Goal: Navigation & Orientation: Find specific page/section

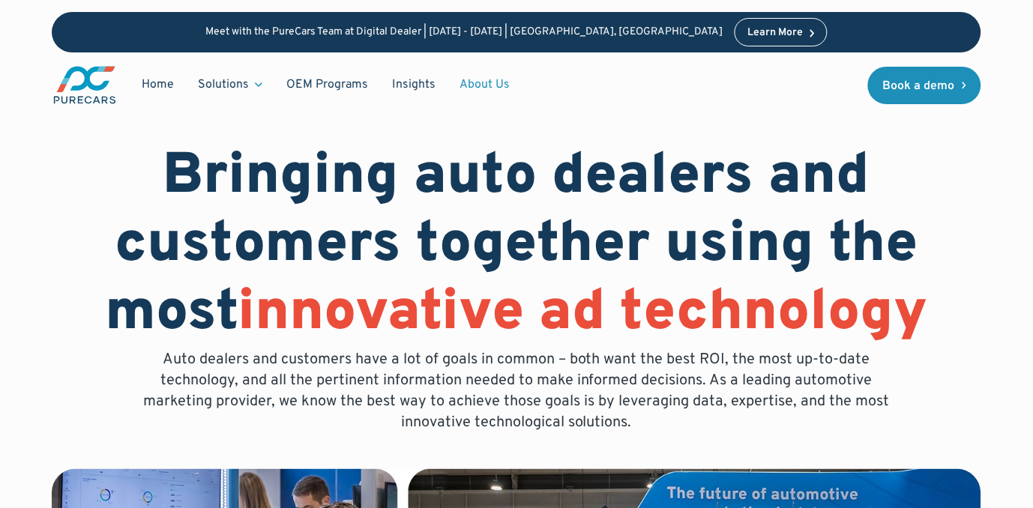
click at [747, 36] on div "Learn More" at bounding box center [774, 33] width 55 height 10
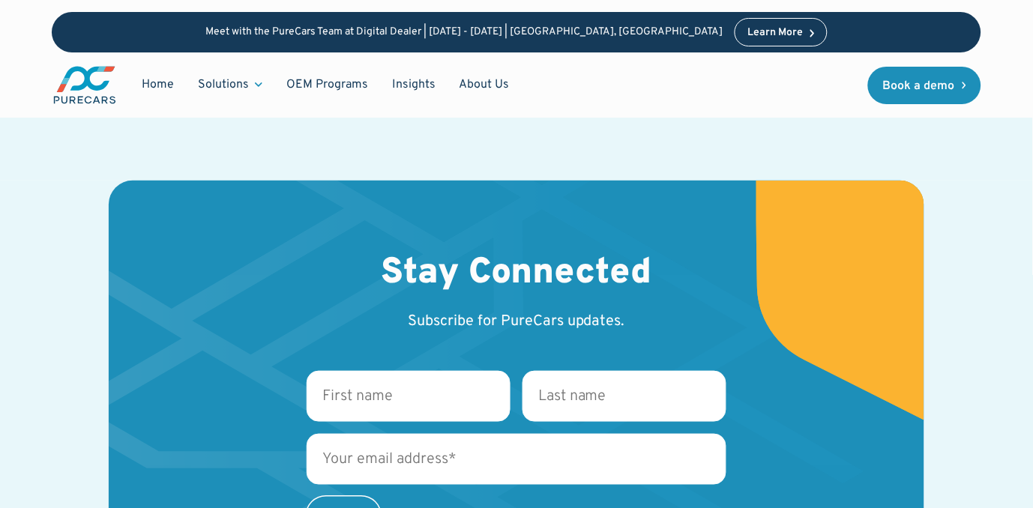
scroll to position [2411, 0]
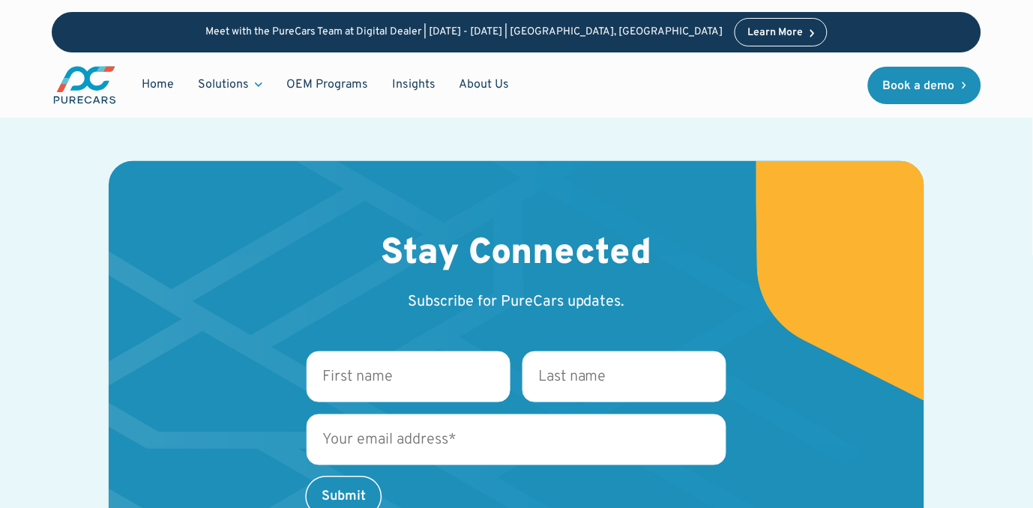
click at [927, 420] on div "Stay Connected Subscribe for PureCars updates. First name * Last name * Email *…" at bounding box center [516, 416] width 929 height 511
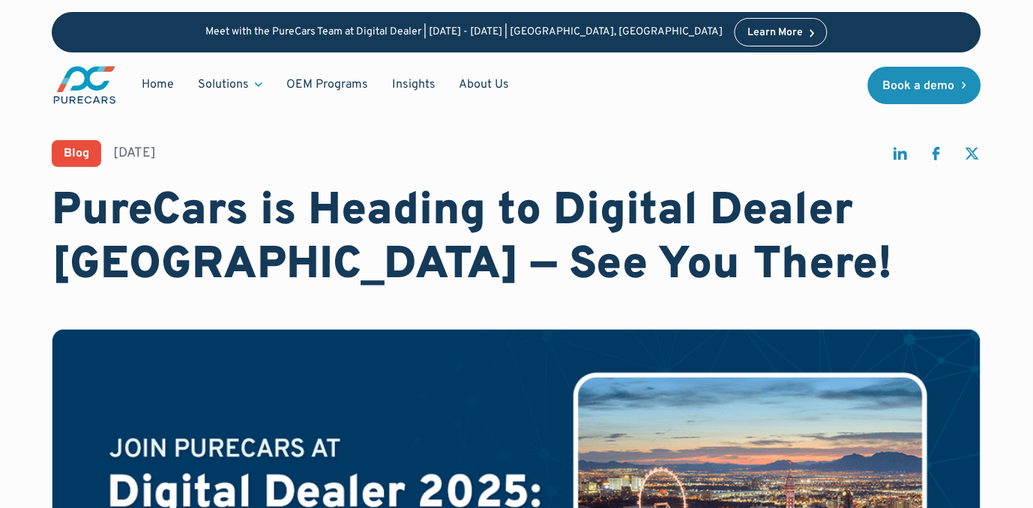
scroll to position [0, 0]
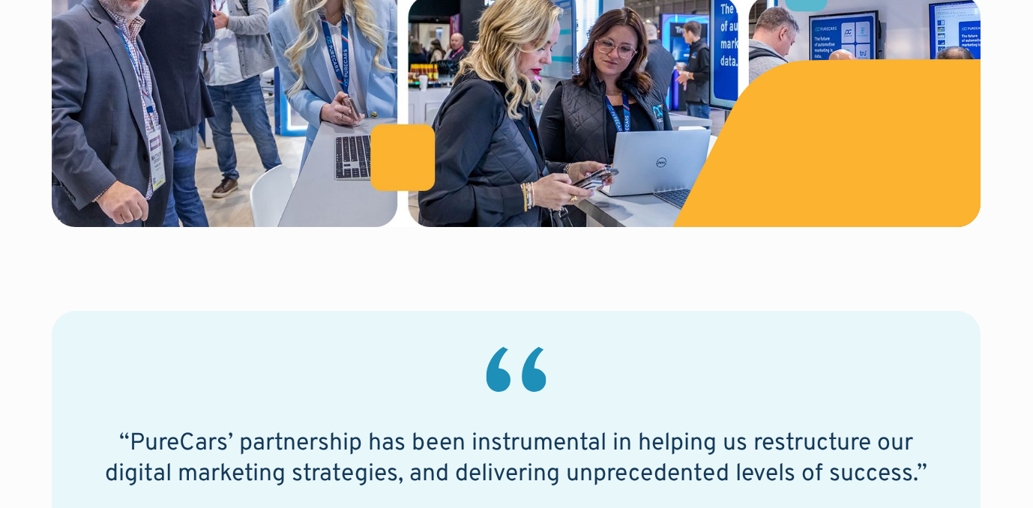
scroll to position [863, 0]
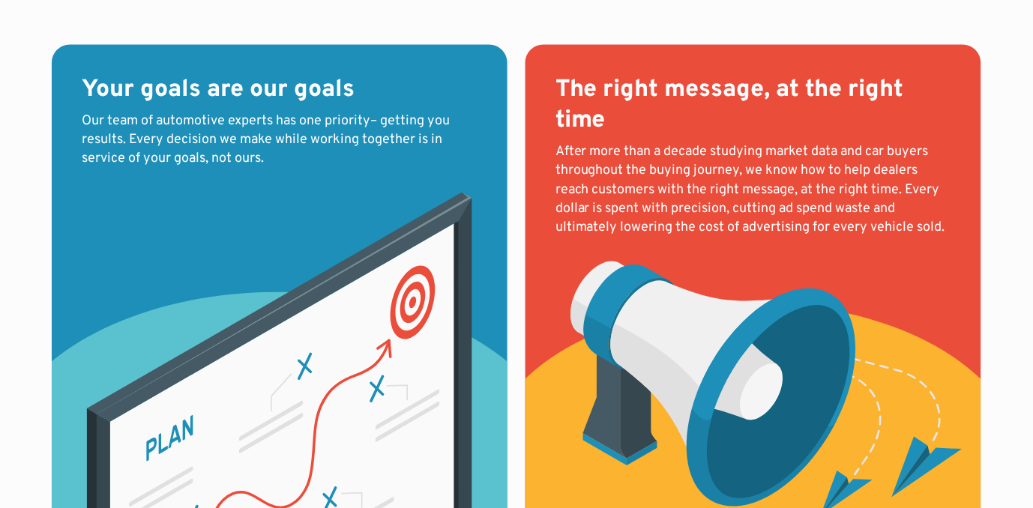
scroll to position [1643, 0]
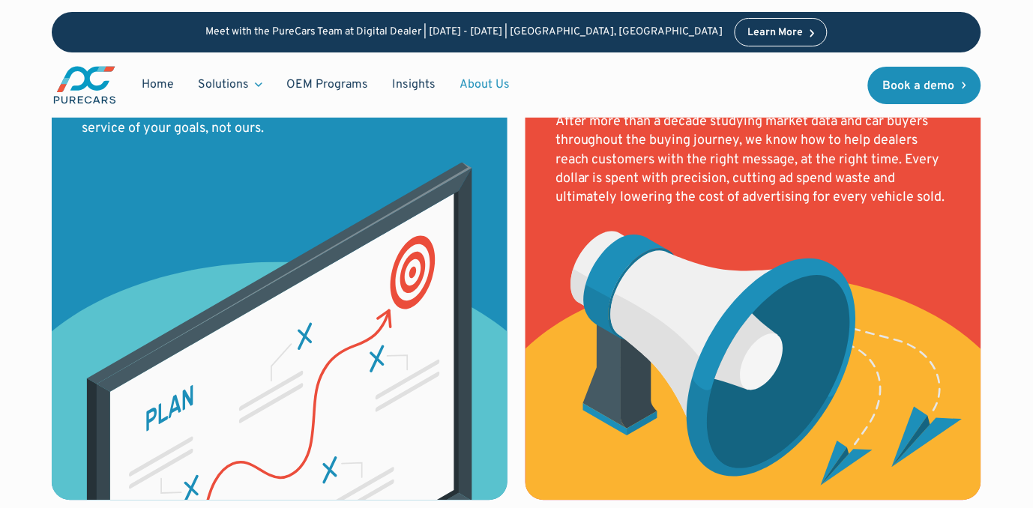
click at [120, 94] on div "Home Solutions Solutions for Dealers Overview PureCars offers everything dealer…" at bounding box center [287, 84] width 470 height 41
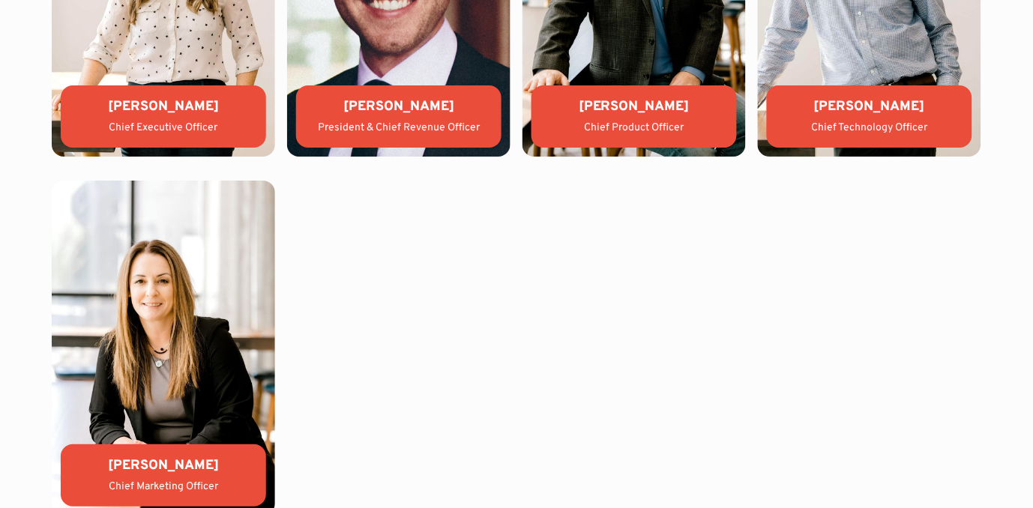
scroll to position [3371, 0]
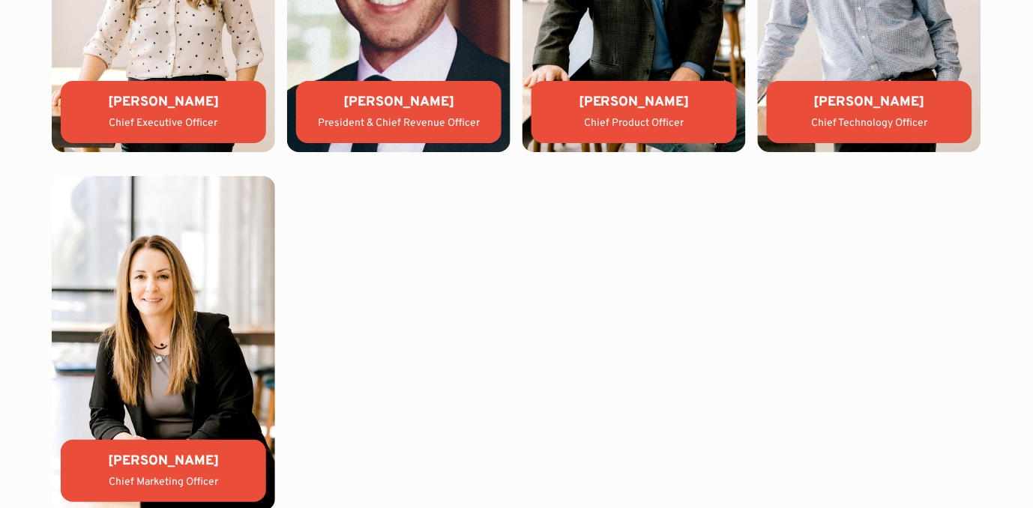
click at [120, 94] on div "[PERSON_NAME]" at bounding box center [163, 102] width 181 height 19
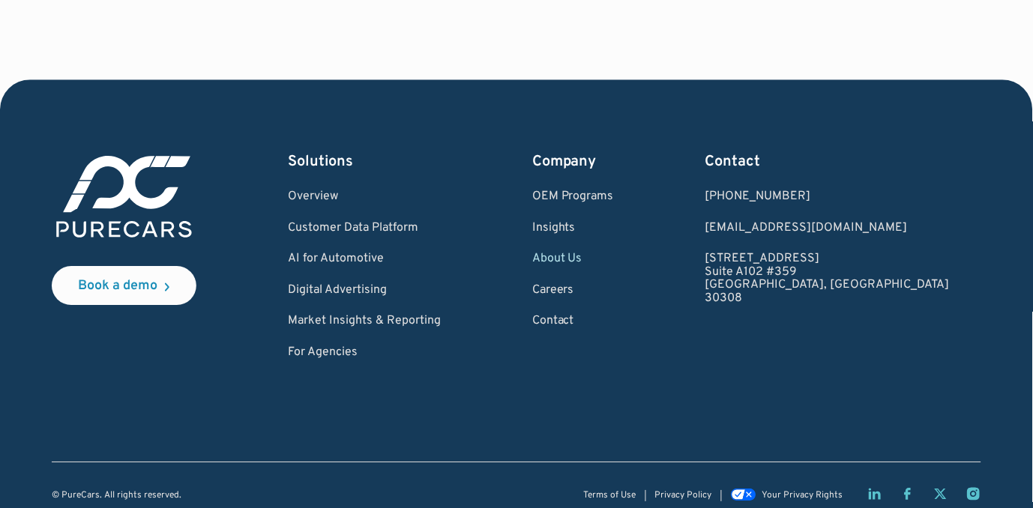
scroll to position [4277, 0]
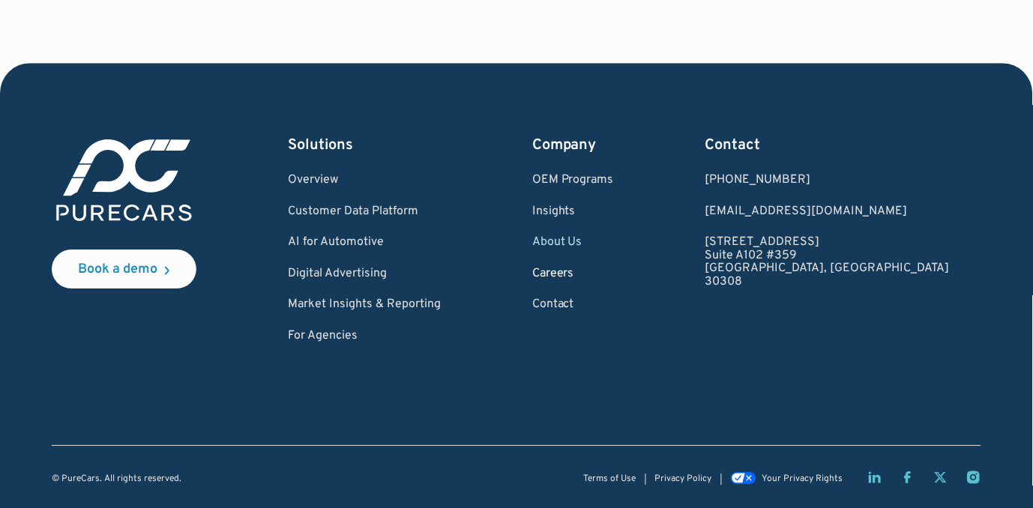
click at [614, 274] on link "Careers" at bounding box center [573, 274] width 82 height 13
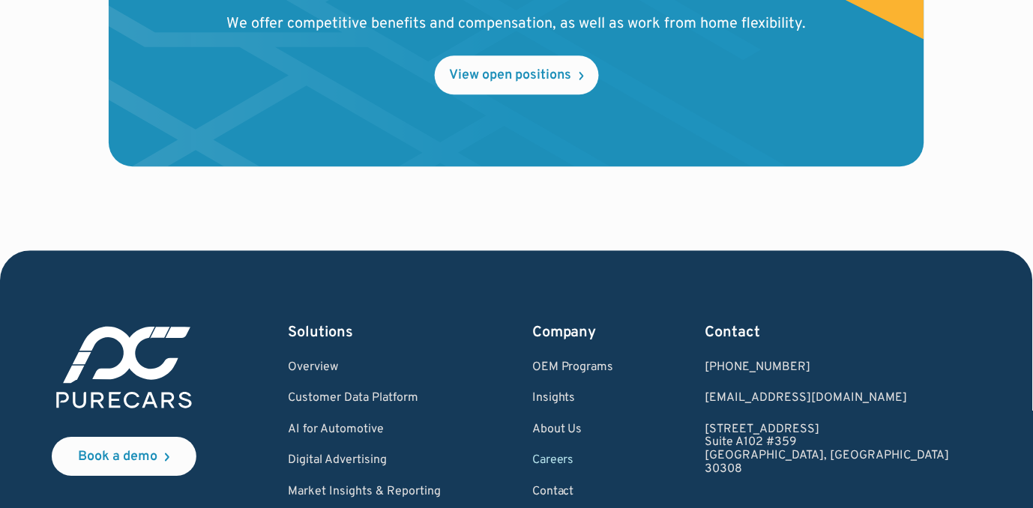
scroll to position [1881, 0]
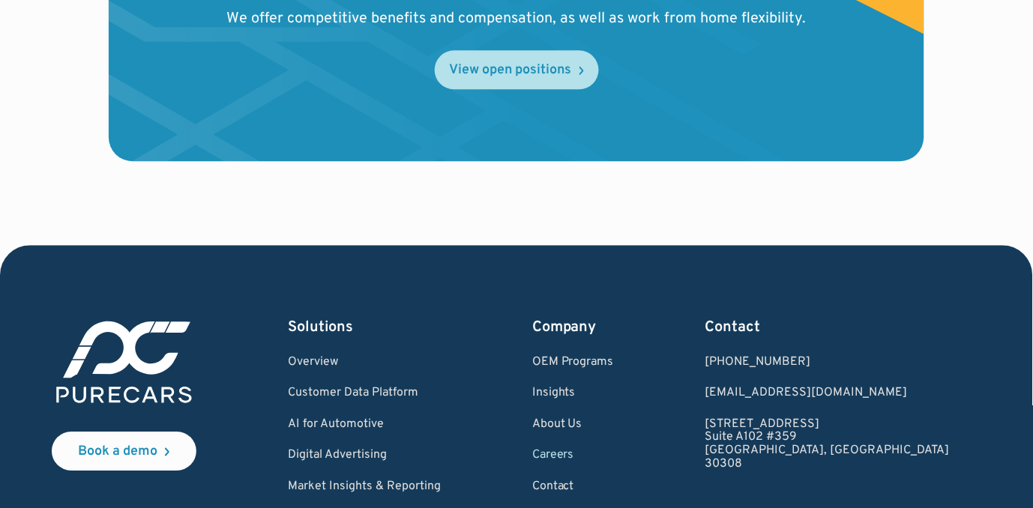
click at [515, 70] on div "View open positions" at bounding box center [511, 70] width 122 height 13
